Goal: Find specific page/section: Find specific page/section

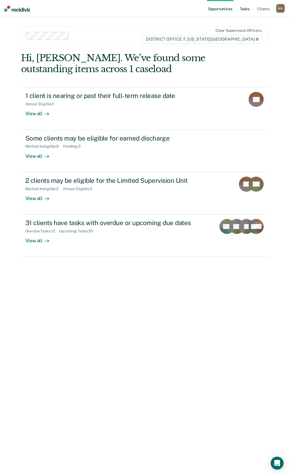
click at [243, 7] on link "Tasks" at bounding box center [245, 8] width 12 height 17
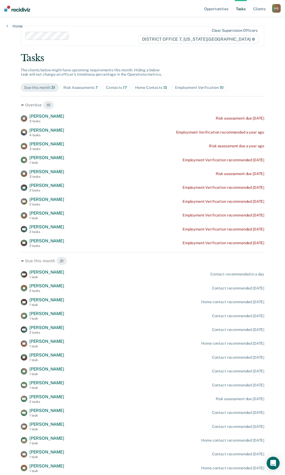
click at [200, 89] on div "Employment Verification 10" at bounding box center [199, 87] width 48 height 5
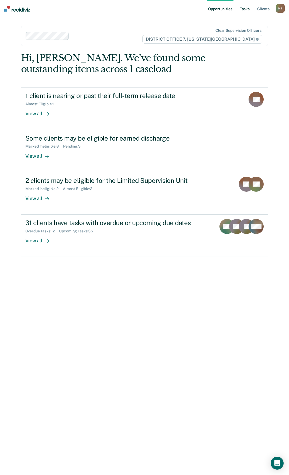
click at [245, 10] on link "Tasks" at bounding box center [245, 8] width 12 height 17
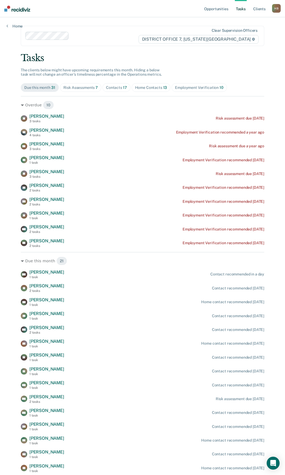
click at [70, 87] on div "Risk Assessments 7" at bounding box center [80, 87] width 35 height 5
